Goal: Information Seeking & Learning: Learn about a topic

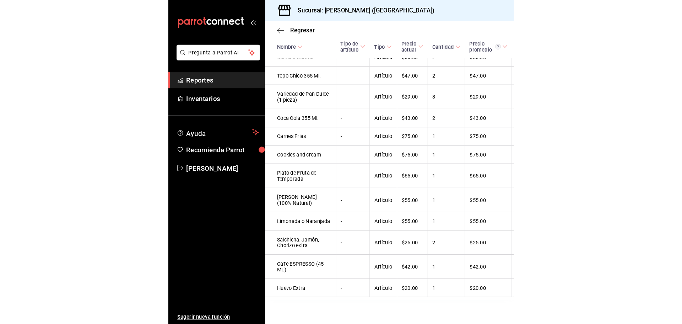
scroll to position [750, 0]
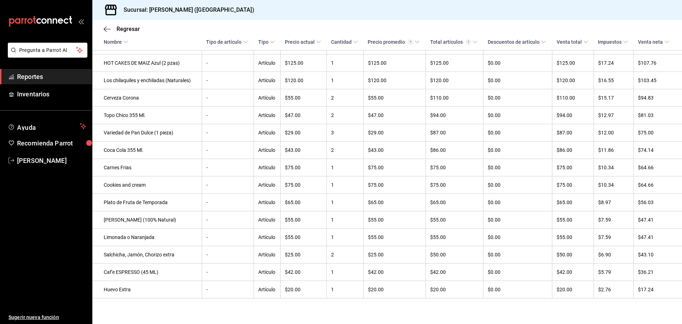
click at [49, 80] on span "Reportes" at bounding box center [51, 77] width 69 height 10
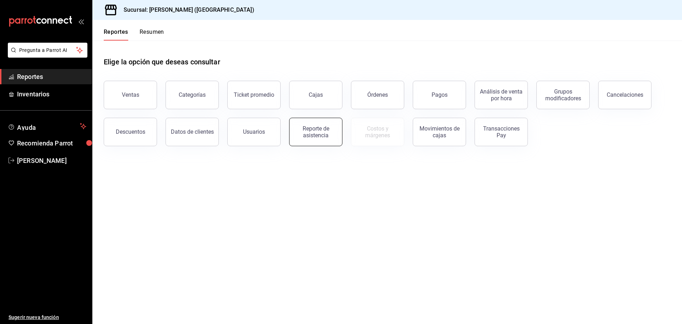
click at [328, 132] on div "Reporte de asistencia" at bounding box center [316, 131] width 44 height 13
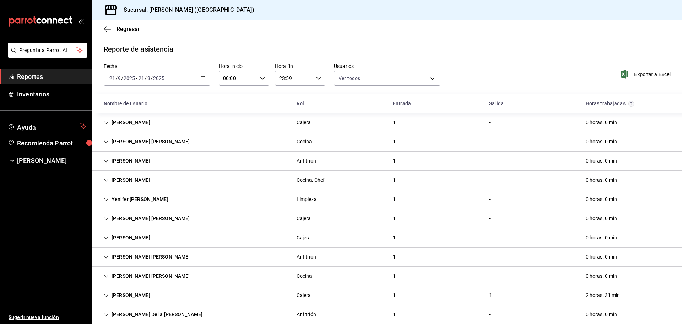
click at [330, 117] on div "[PERSON_NAME] Conde Cajera 1 - 0 horas, 0 min" at bounding box center [386, 122] width 589 height 19
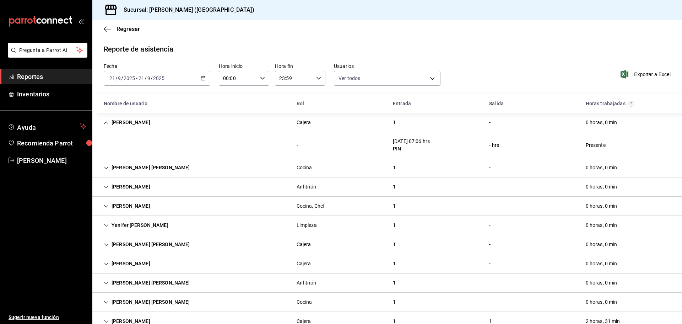
click at [330, 117] on div "[PERSON_NAME] Conde Cajera 1 - 0 horas, 0 min" at bounding box center [386, 122] width 589 height 19
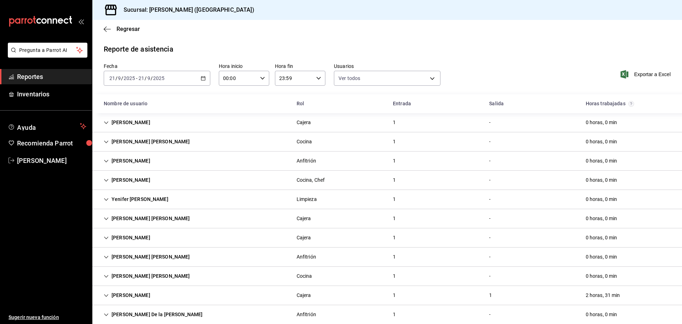
click at [202, 76] on icon "button" at bounding box center [203, 78] width 5 height 5
click at [142, 175] on li "Rango de fechas" at bounding box center [137, 180] width 66 height 16
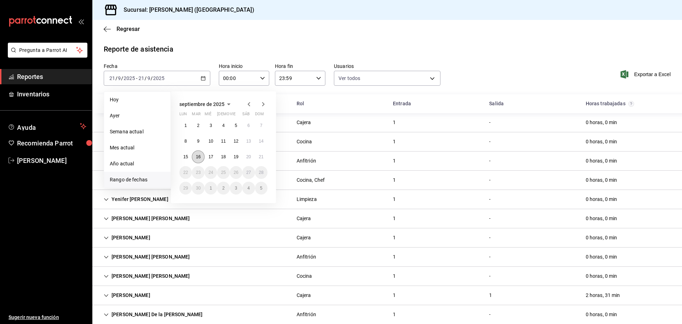
click at [196, 155] on abbr "16" at bounding box center [198, 156] width 5 height 5
click at [263, 154] on abbr "21" at bounding box center [261, 156] width 5 height 5
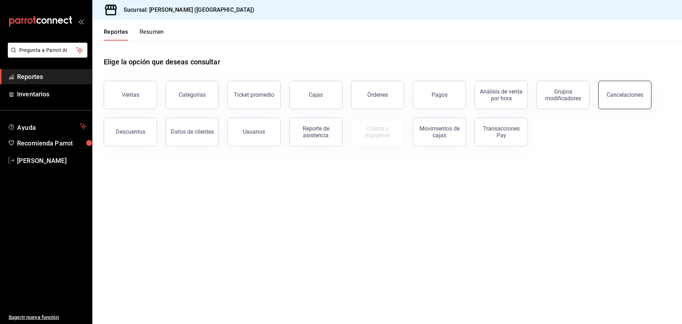
click at [330, 101] on button "Cancelaciones" at bounding box center [624, 95] width 53 height 28
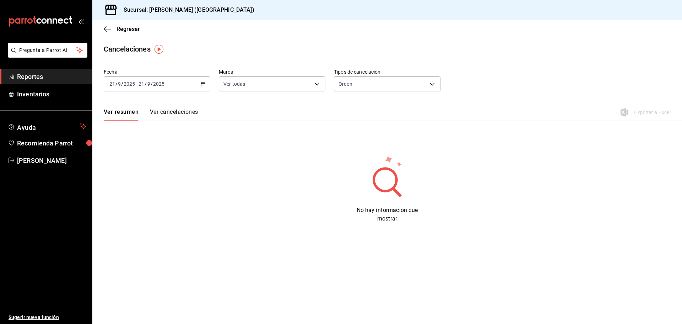
click at [172, 114] on button "Ver cancelaciones" at bounding box center [174, 114] width 48 height 12
click at [205, 83] on \(Stroke\) "button" at bounding box center [203, 84] width 4 height 4
click at [141, 123] on span "Ayer" at bounding box center [137, 121] width 55 height 7
click at [199, 86] on div "[DATE] [DATE] - [DATE] [DATE]" at bounding box center [157, 83] width 107 height 15
click at [132, 156] on span "Mes actual" at bounding box center [137, 152] width 55 height 7
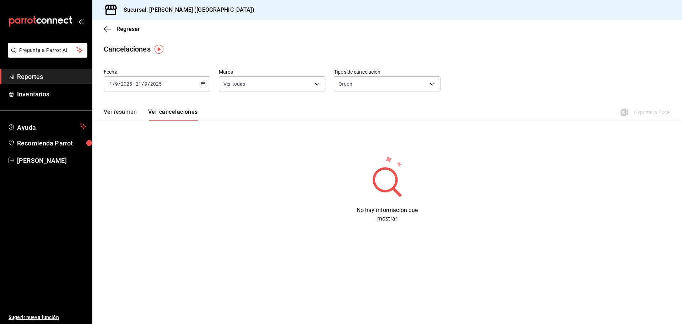
click at [112, 117] on button "Ver resumen" at bounding box center [120, 114] width 33 height 12
click at [170, 112] on button "Ver cancelaciones" at bounding box center [174, 114] width 48 height 12
click at [200, 79] on div "[DATE] [DATE] - [DATE] [DATE]" at bounding box center [157, 83] width 107 height 15
click at [86, 73] on link "Reportes" at bounding box center [46, 76] width 92 height 15
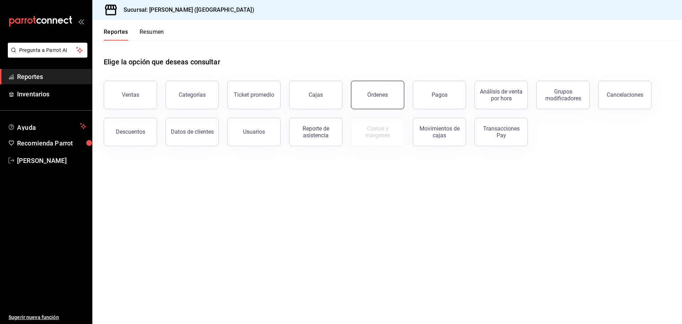
click at [330, 94] on button "Órdenes" at bounding box center [377, 95] width 53 height 28
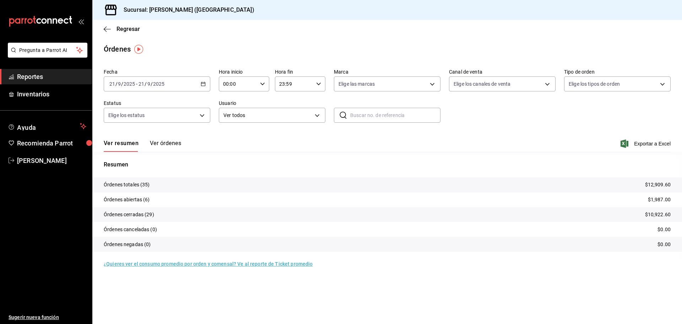
drag, startPoint x: 663, startPoint y: 223, endPoint x: 480, endPoint y: 212, distance: 183.6
click at [330, 212] on tr "Órdenes cerradas (29) $10,922.60" at bounding box center [386, 214] width 589 height 15
click at [206, 113] on body "Pregunta a Parrot AI Reportes Inventarios Ayuda Recomienda Parrot [PERSON_NAME]…" at bounding box center [341, 162] width 682 height 324
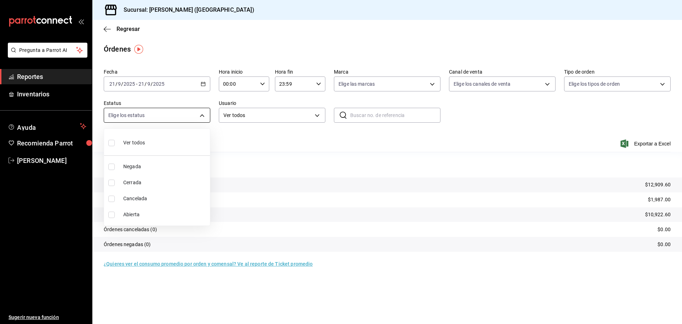
click at [206, 113] on div at bounding box center [341, 162] width 682 height 324
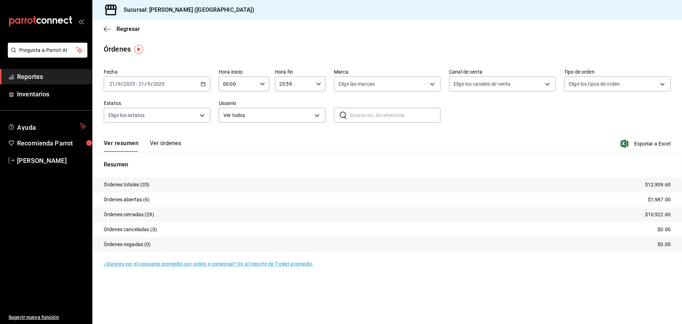
click at [202, 89] on div "[DATE] [DATE] - [DATE] [DATE]" at bounding box center [157, 83] width 107 height 15
click at [143, 183] on span "Rango de fechas" at bounding box center [137, 184] width 55 height 7
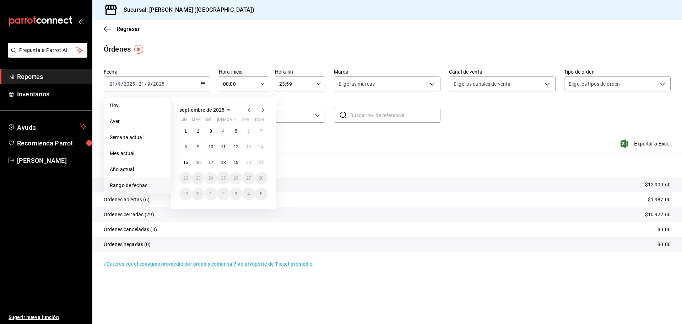
click at [248, 211] on tr "Órdenes cerradas (29) $10,922.60" at bounding box center [386, 214] width 589 height 15
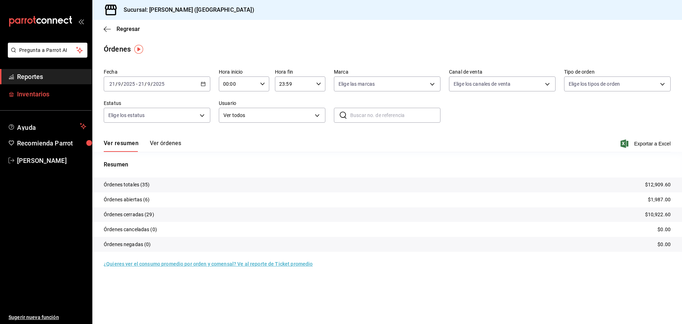
click at [68, 92] on span "Inventarios" at bounding box center [51, 94] width 69 height 10
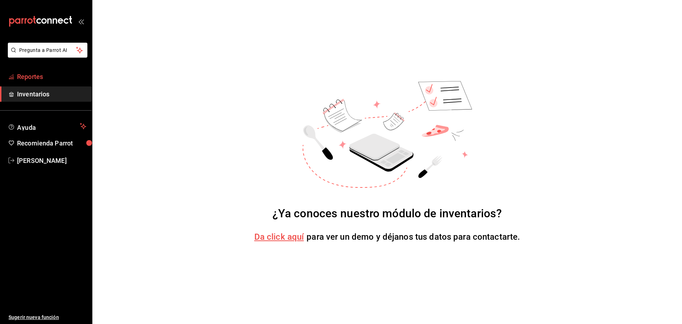
click at [38, 80] on span "Reportes" at bounding box center [51, 77] width 69 height 10
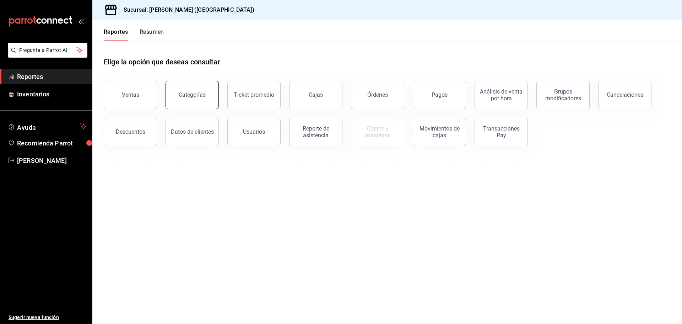
click at [198, 98] on button "Categorías" at bounding box center [191, 95] width 53 height 28
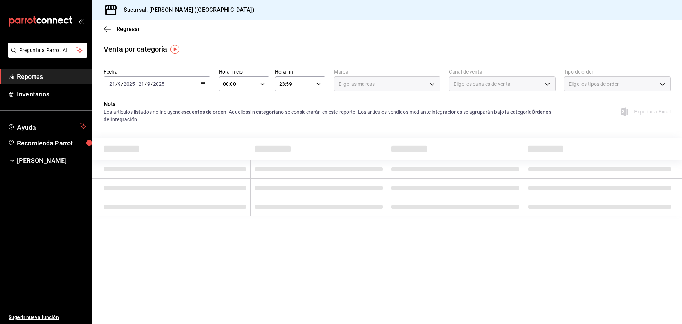
click at [72, 78] on span "Reportes" at bounding box center [51, 77] width 69 height 10
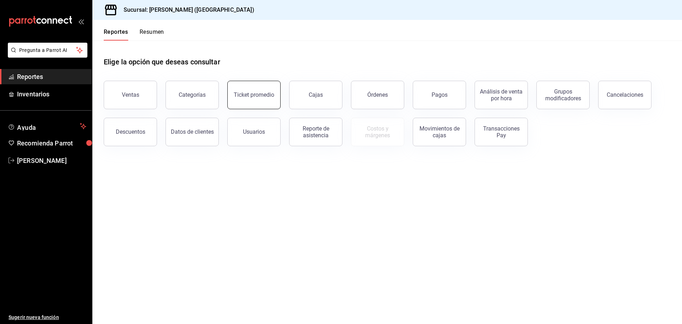
click at [277, 95] on button "Ticket promedio" at bounding box center [253, 95] width 53 height 28
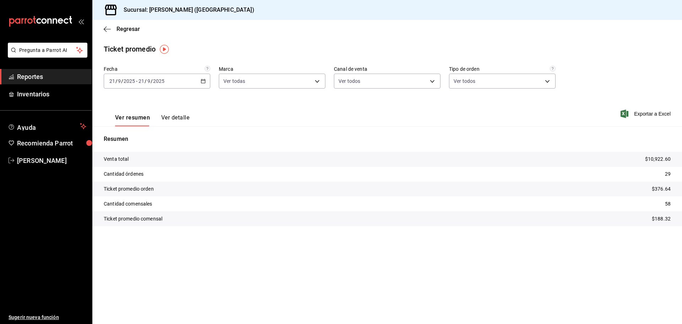
click at [206, 83] on div "[DATE] [DATE] - [DATE] [DATE]" at bounding box center [157, 81] width 107 height 15
click at [47, 71] on link "Reportes" at bounding box center [46, 76] width 92 height 15
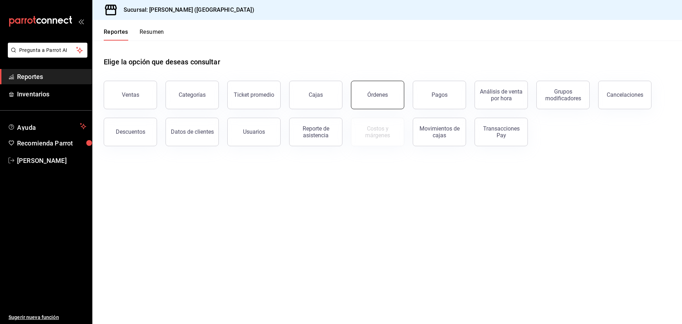
click at [330, 98] on button "Órdenes" at bounding box center [377, 95] width 53 height 28
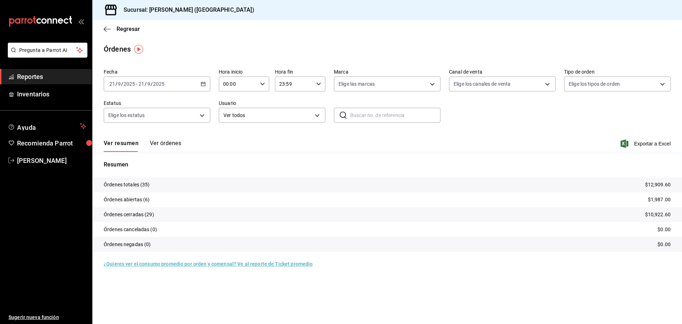
click at [75, 78] on span "Reportes" at bounding box center [51, 77] width 69 height 10
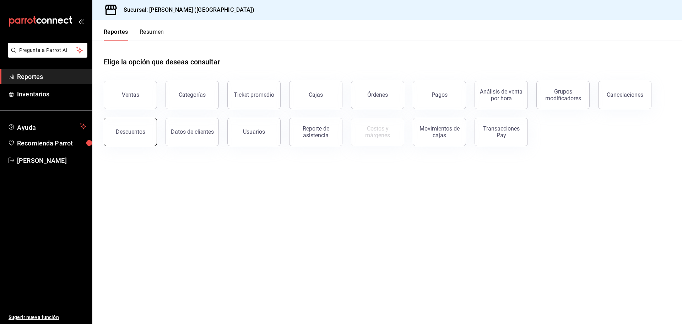
click at [124, 132] on div "Descuentos" at bounding box center [130, 131] width 29 height 7
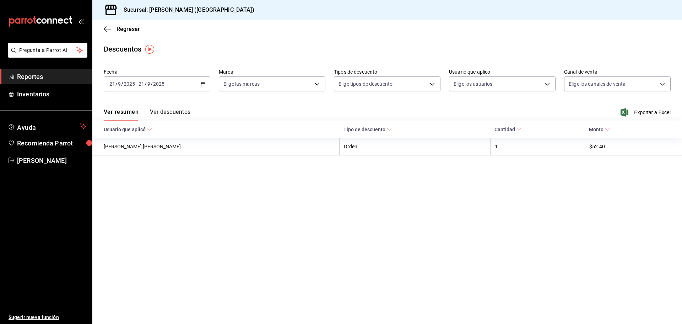
click at [39, 168] on ul "Sugerir nueva función" at bounding box center [46, 246] width 92 height 156
click at [40, 166] on div "Pregunta a Parrot AI Reportes Inventarios Ayuda Recomienda Parrot [PERSON_NAME]…" at bounding box center [46, 183] width 92 height 281
click at [40, 165] on link "[PERSON_NAME]" at bounding box center [46, 160] width 92 height 15
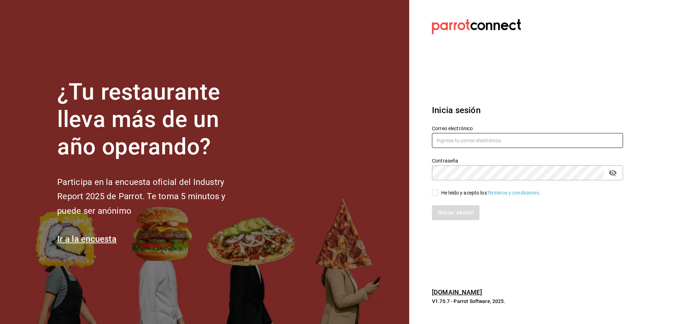
type input "[PERSON_NAME][EMAIL_ADDRESS][DOMAIN_NAME]"
